Goal: Obtain resource: Download file/media

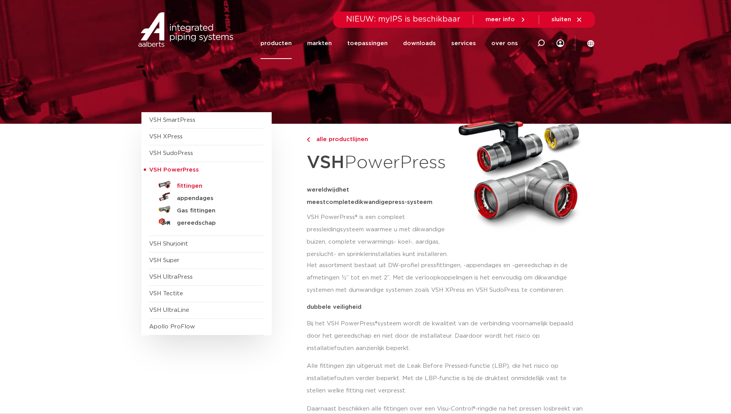
click at [193, 185] on h5 "fittingen" at bounding box center [215, 186] width 76 height 7
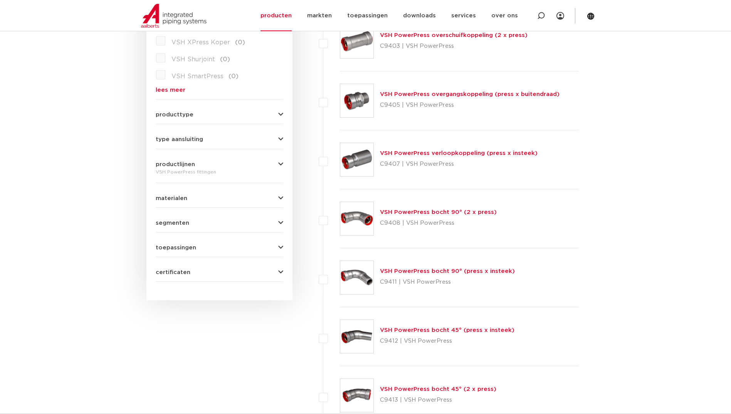
scroll to position [231, 0]
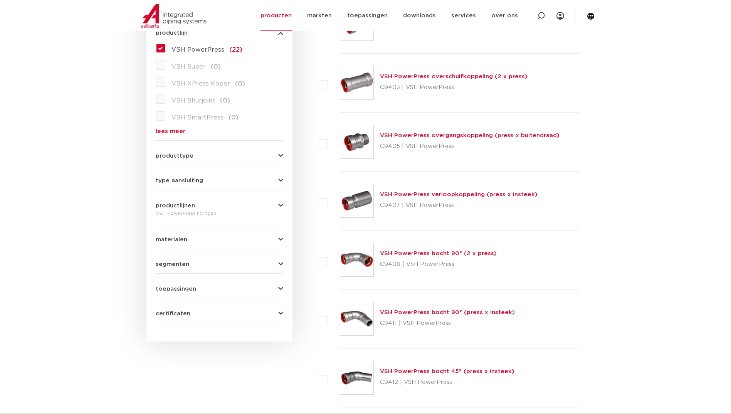
click at [278, 180] on icon "button" at bounding box center [280, 181] width 5 height 6
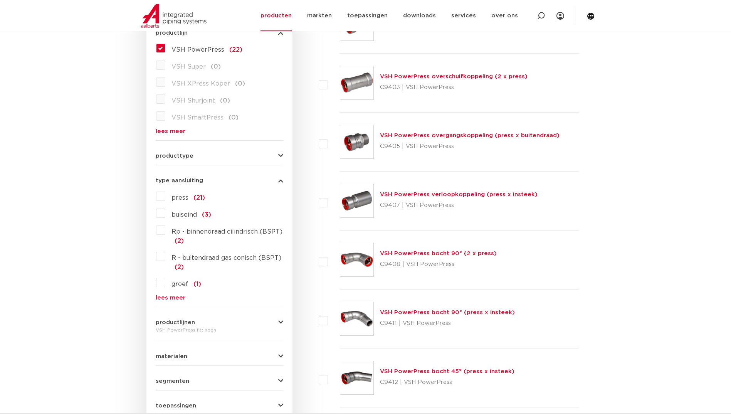
click at [278, 180] on icon "button" at bounding box center [280, 181] width 5 height 6
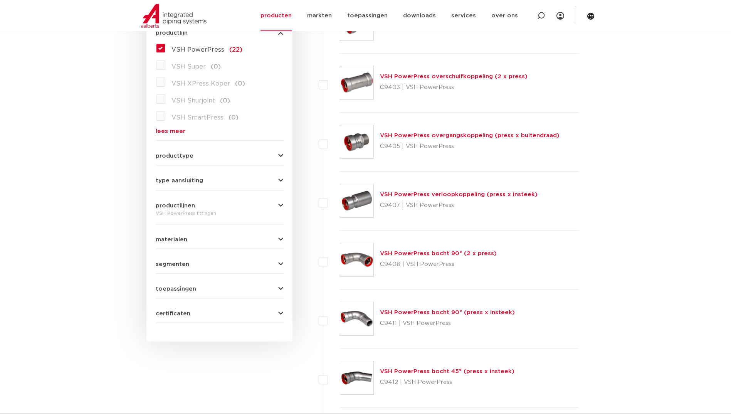
click at [282, 158] on icon "button" at bounding box center [280, 156] width 5 height 6
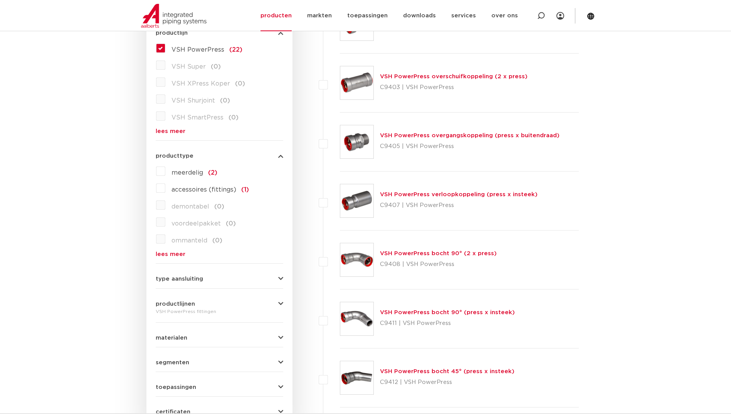
click at [282, 158] on icon "button" at bounding box center [280, 156] width 5 height 6
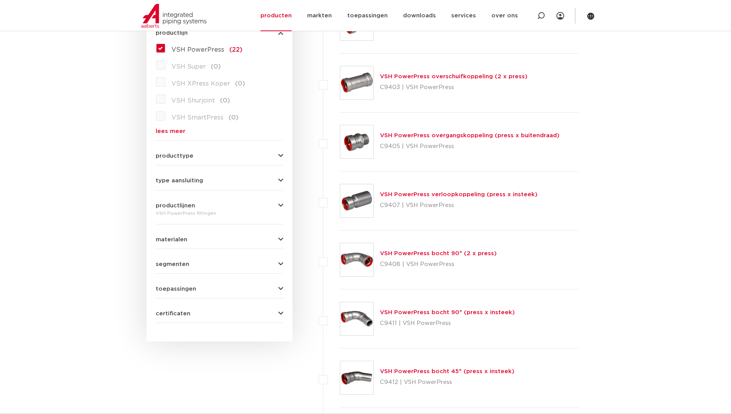
click at [280, 206] on icon "button" at bounding box center [280, 206] width 5 height 6
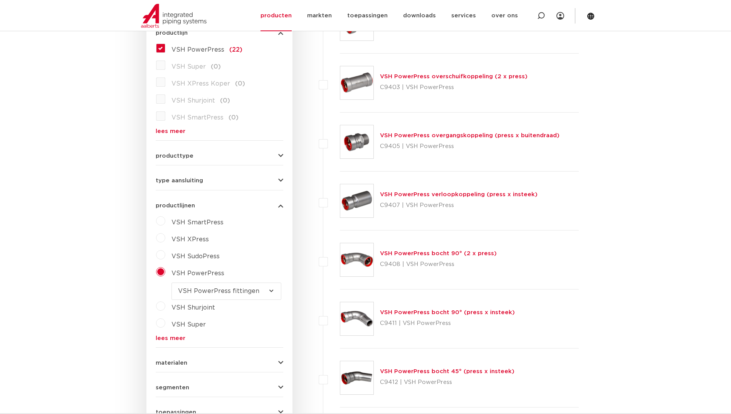
click at [280, 206] on icon "button" at bounding box center [280, 206] width 5 height 6
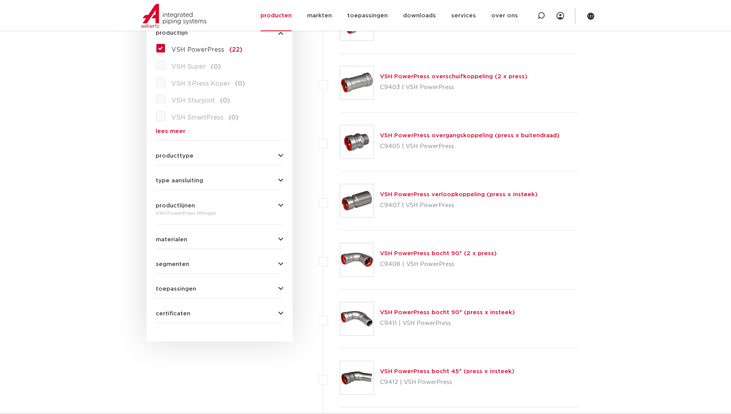
click at [281, 240] on icon "button" at bounding box center [280, 240] width 5 height 6
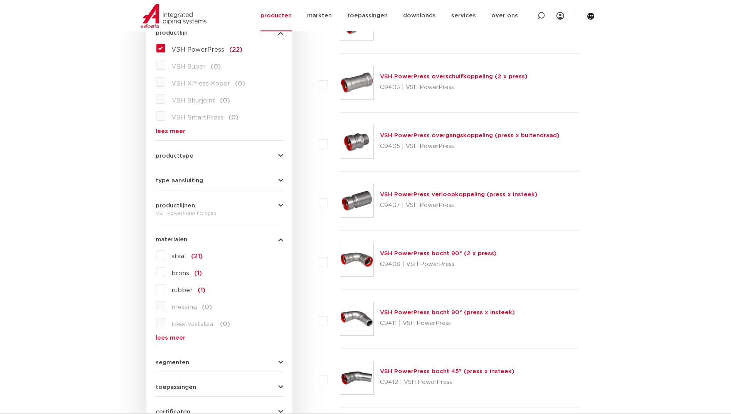
click at [281, 240] on icon "button" at bounding box center [280, 240] width 5 height 6
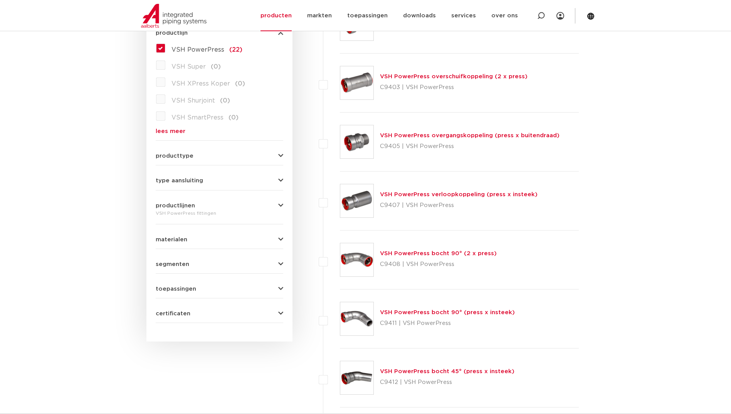
click at [281, 266] on icon "button" at bounding box center [280, 264] width 5 height 6
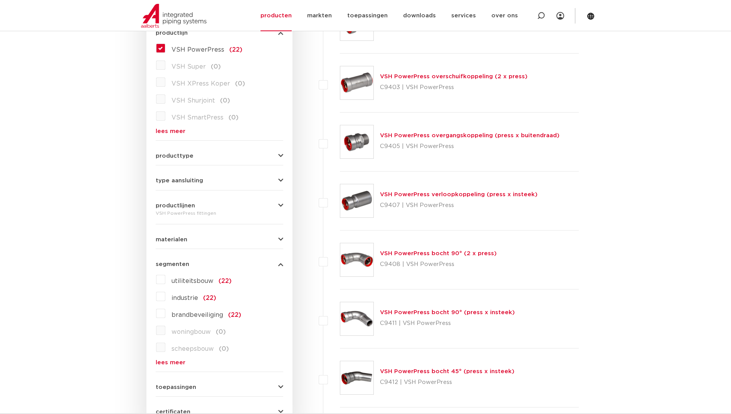
click at [281, 266] on icon "button" at bounding box center [280, 264] width 5 height 6
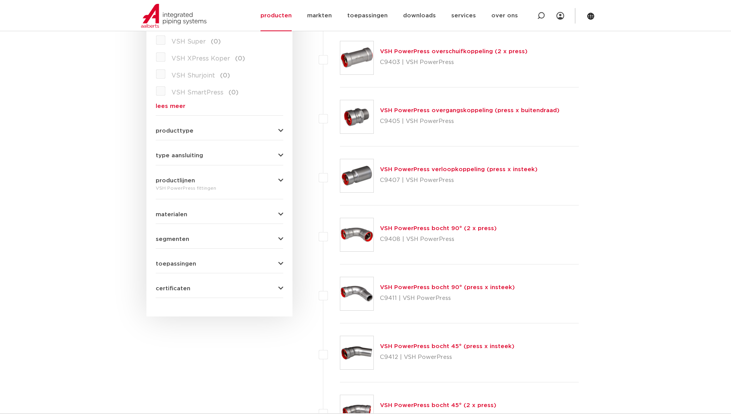
scroll to position [270, 0]
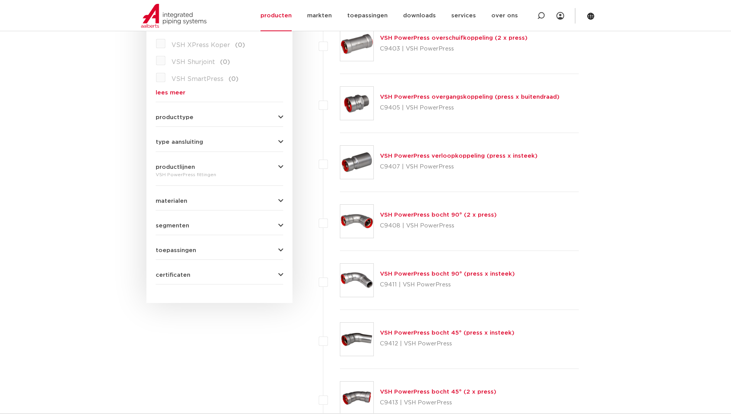
click at [282, 253] on form "zoek op naam of productnummer alle categorieën fittingen fittingen afsluiters b…" at bounding box center [220, 100] width 128 height 368
click at [280, 252] on icon "button" at bounding box center [280, 250] width 5 height 6
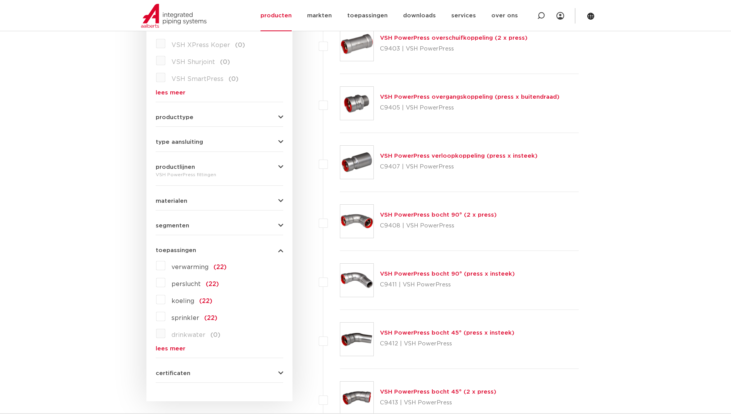
click at [280, 252] on icon "button" at bounding box center [280, 250] width 5 height 6
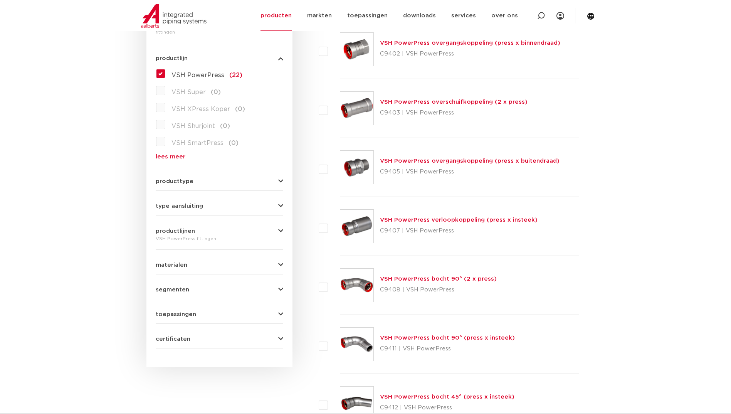
scroll to position [231, 0]
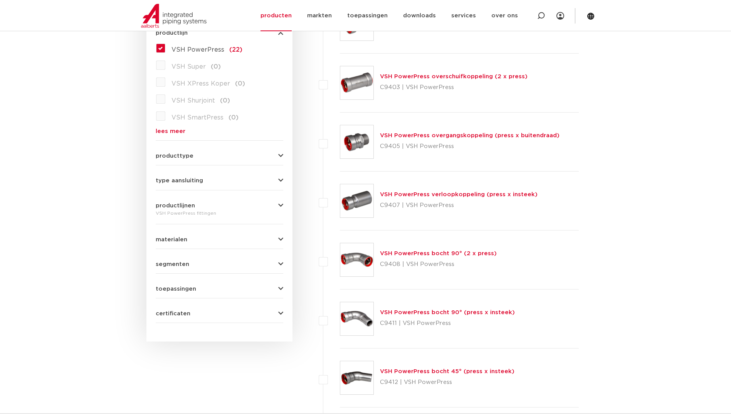
click at [280, 158] on icon "button" at bounding box center [280, 156] width 5 height 6
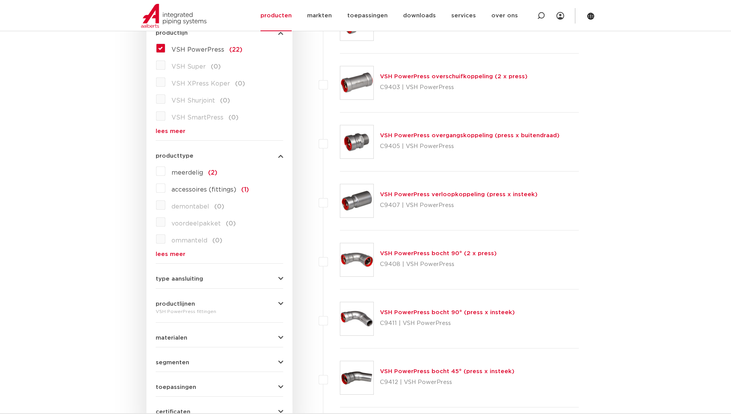
click at [280, 158] on icon "button" at bounding box center [280, 156] width 5 height 6
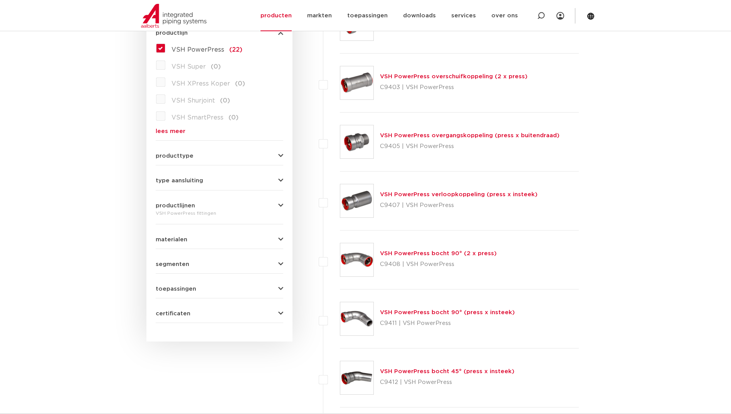
click at [280, 183] on icon "button" at bounding box center [280, 181] width 5 height 6
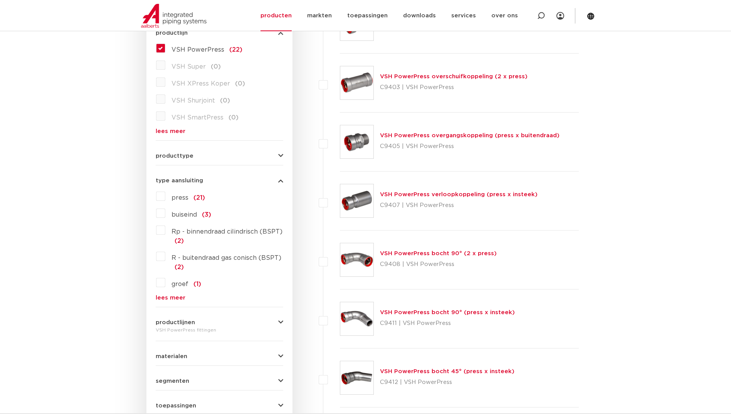
click at [165, 197] on label "press (21)" at bounding box center [185, 196] width 40 height 12
click at [0, 0] on input "press (21)" at bounding box center [0, 0] width 0 height 0
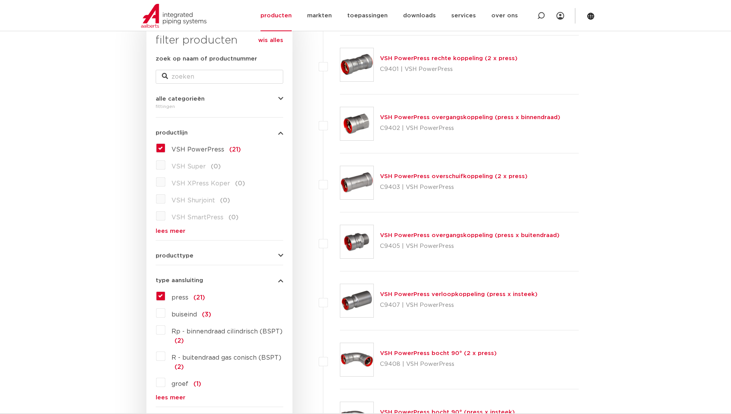
scroll to position [39, 0]
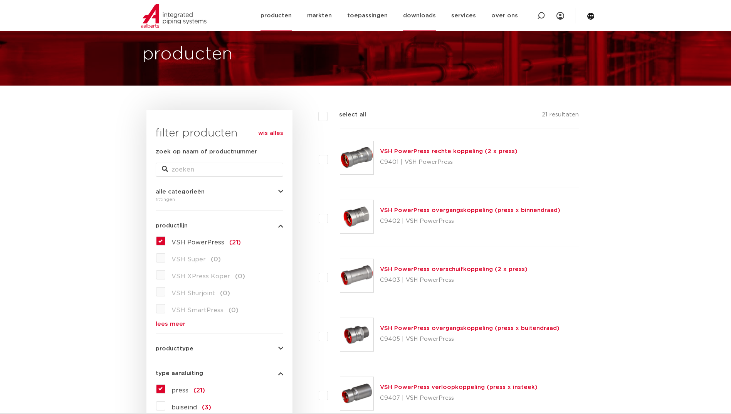
click at [420, 15] on link "downloads" at bounding box center [419, 15] width 33 height 31
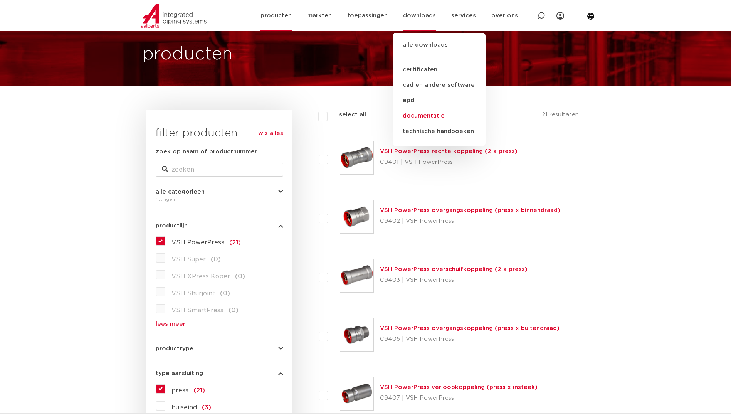
click at [429, 117] on link "documentatie" at bounding box center [439, 115] width 93 height 15
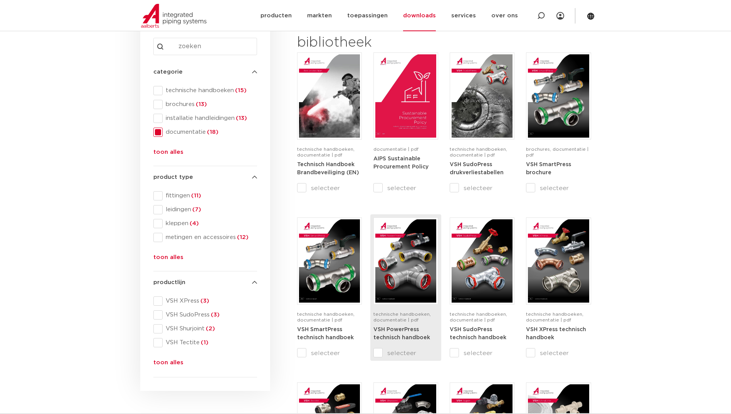
scroll to position [116, 0]
click at [403, 282] on img at bounding box center [405, 260] width 61 height 83
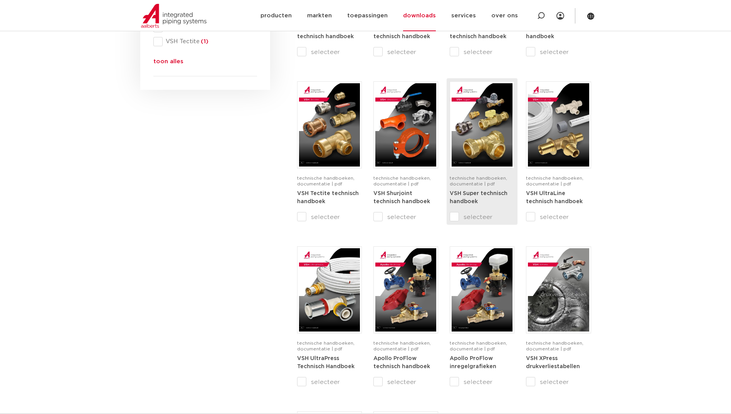
scroll to position [424, 0]
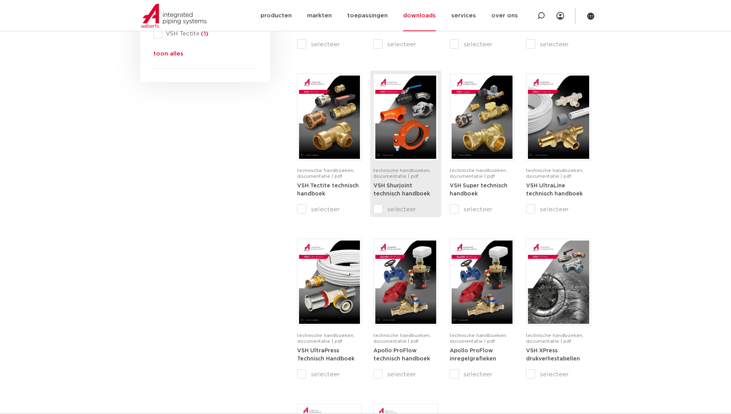
click at [404, 175] on span "technische handboeken, documentatie | pdf" at bounding box center [401, 173] width 57 height 10
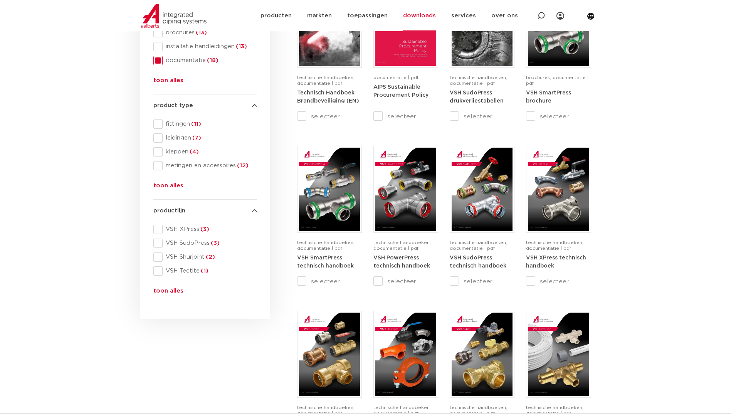
scroll to position [0, 0]
